Goal: Transaction & Acquisition: Download file/media

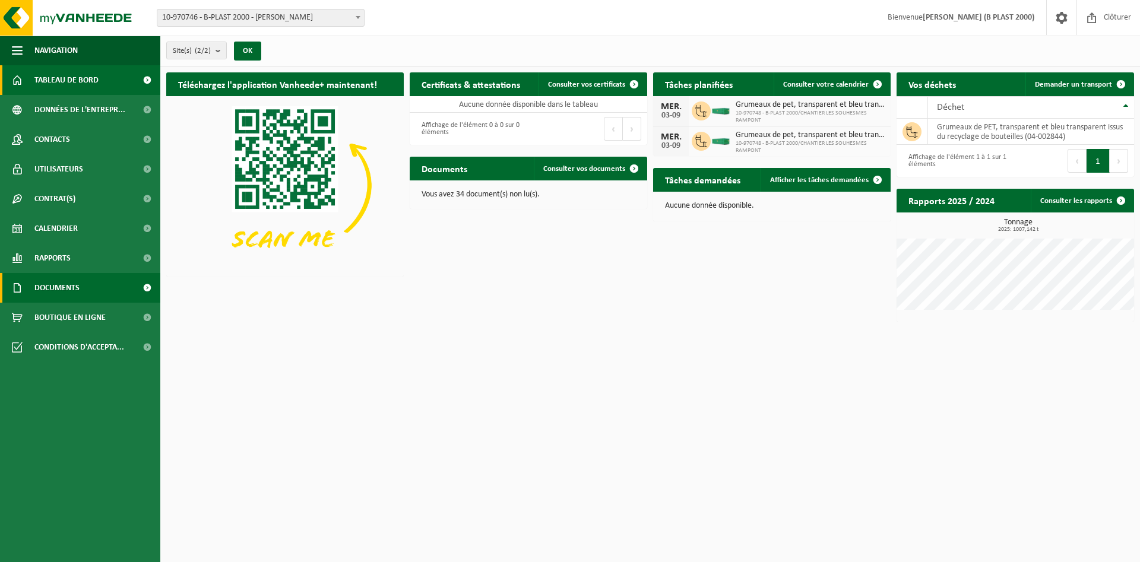
click at [93, 282] on link "Documents" at bounding box center [80, 288] width 160 height 30
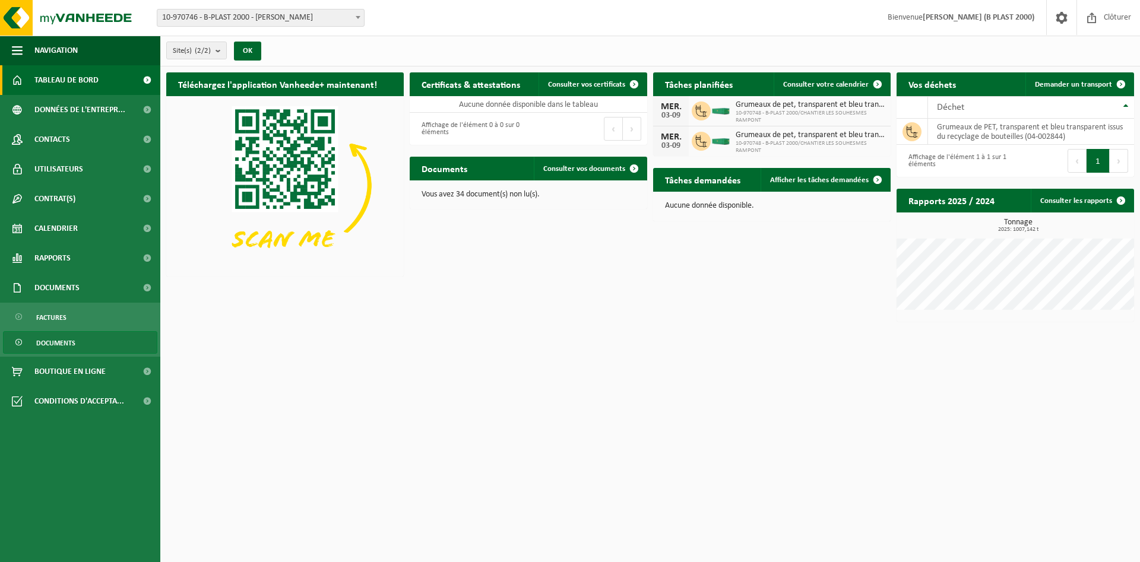
click at [68, 345] on span "Documents" at bounding box center [55, 343] width 39 height 23
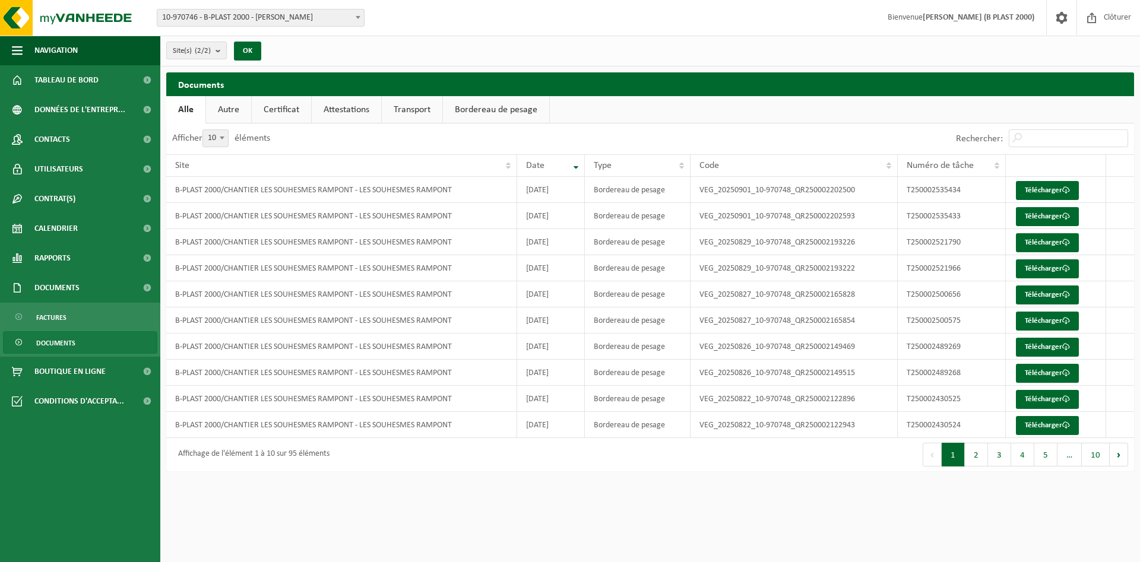
click at [356, 508] on html "Site: 10-970746 - B-PLAST 2000 - [PERSON_NAME] 10-970748 - B-PLAST 2000/CHANTIE…" at bounding box center [570, 281] width 1140 height 562
click at [108, 342] on link "Documents" at bounding box center [80, 342] width 154 height 23
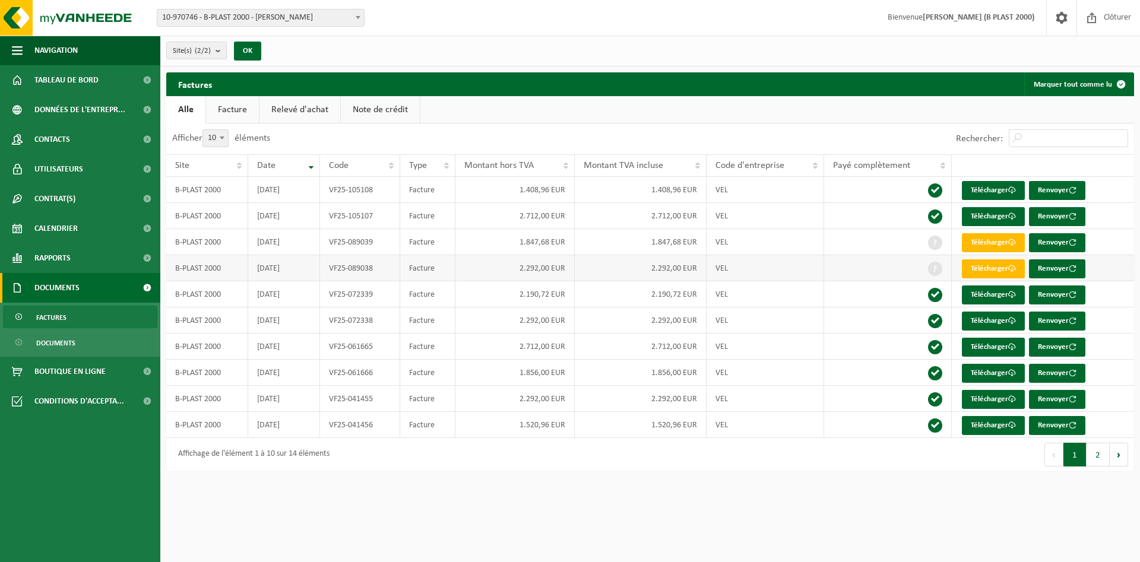
click at [939, 271] on span at bounding box center [935, 269] width 14 height 14
click at [504, 292] on td "2.190,72 EUR" at bounding box center [515, 295] width 119 height 26
click at [998, 346] on link "Télécharger" at bounding box center [993, 347] width 63 height 19
click at [1006, 369] on link "Télécharger" at bounding box center [993, 373] width 63 height 19
